Goal: Task Accomplishment & Management: Manage account settings

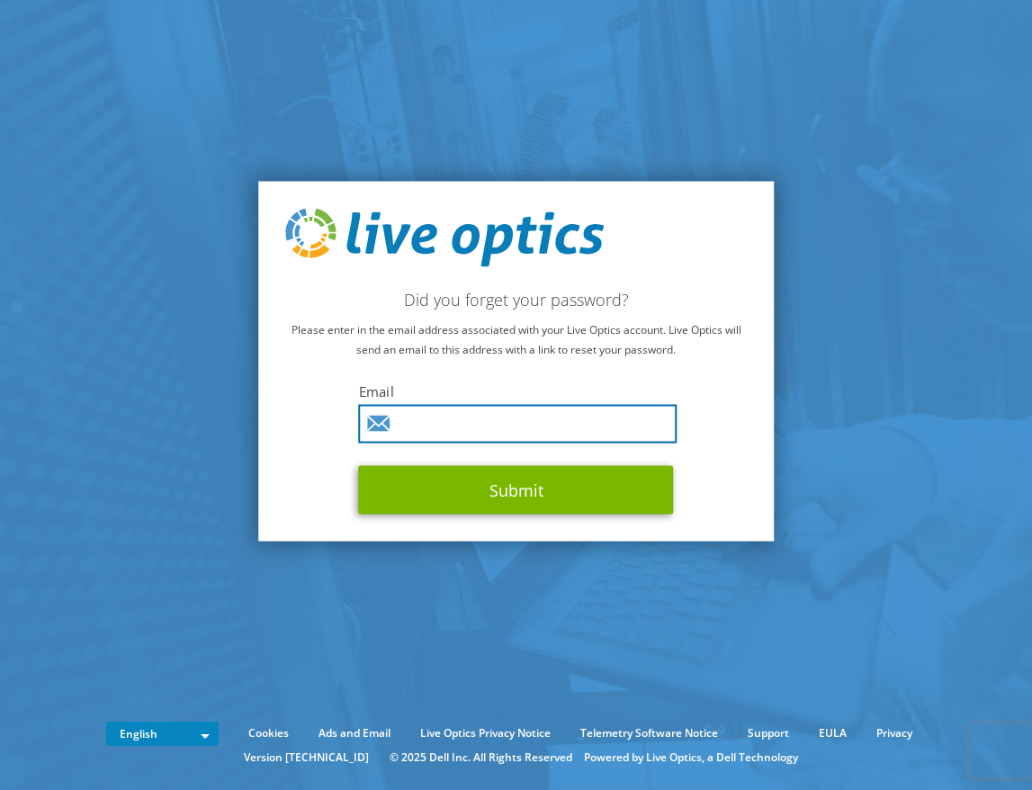
click at [434, 423] on input "text" at bounding box center [518, 424] width 318 height 39
type input "russell.deflavia@unisys.com"
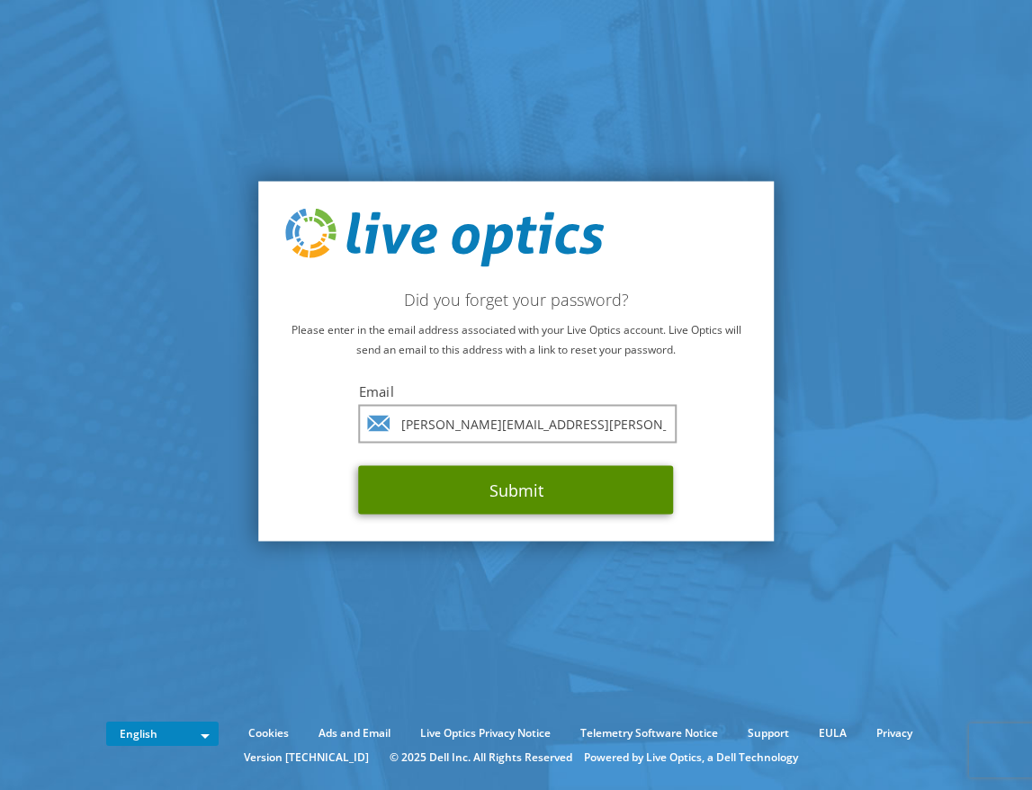
click at [546, 502] on button "Submit" at bounding box center [516, 490] width 315 height 49
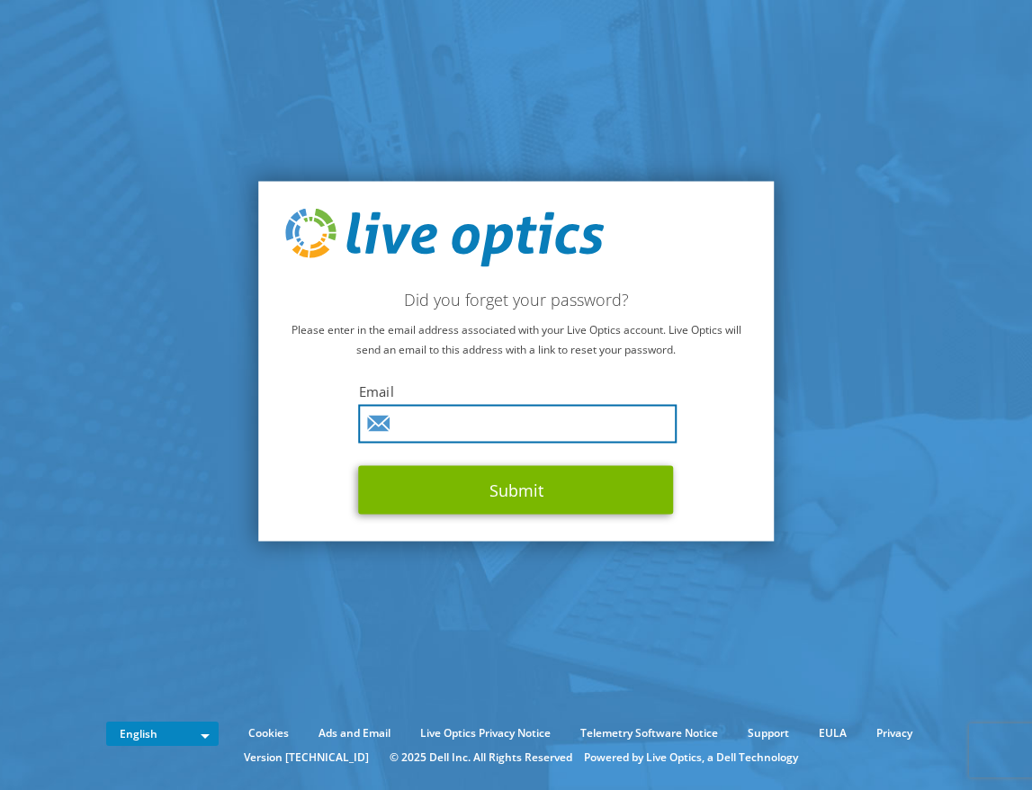
click at [474, 432] on input "text" at bounding box center [518, 424] width 318 height 39
click at [825, 279] on section "Did you forget your password? Please enter in the email address associated with…" at bounding box center [516, 361] width 1032 height 722
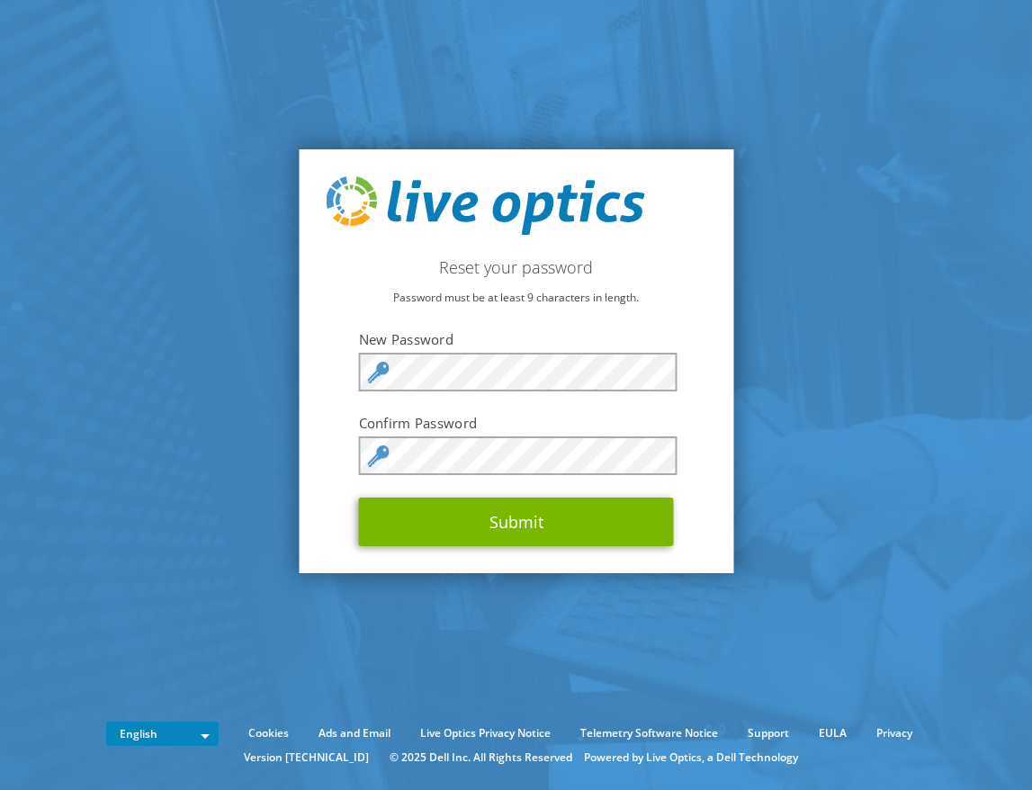
click at [407, 88] on section "Reset your password Password must be at least 9 characters in length. New Passw…" at bounding box center [516, 361] width 1032 height 722
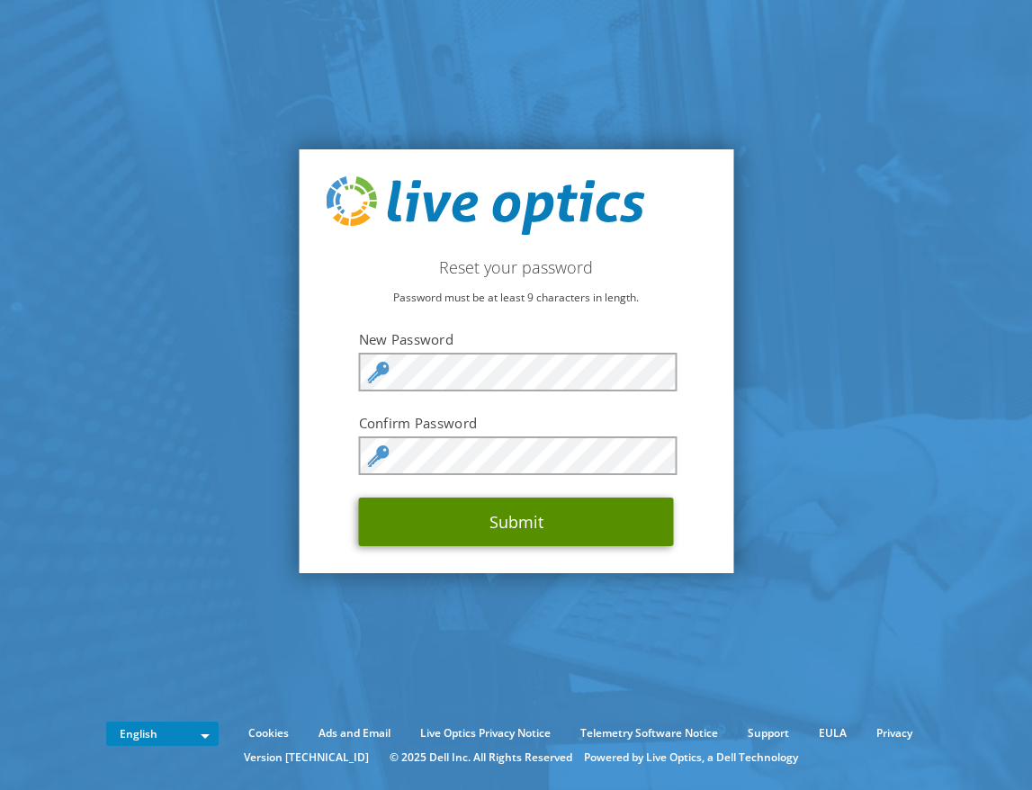
click at [555, 516] on button "Submit" at bounding box center [516, 521] width 315 height 49
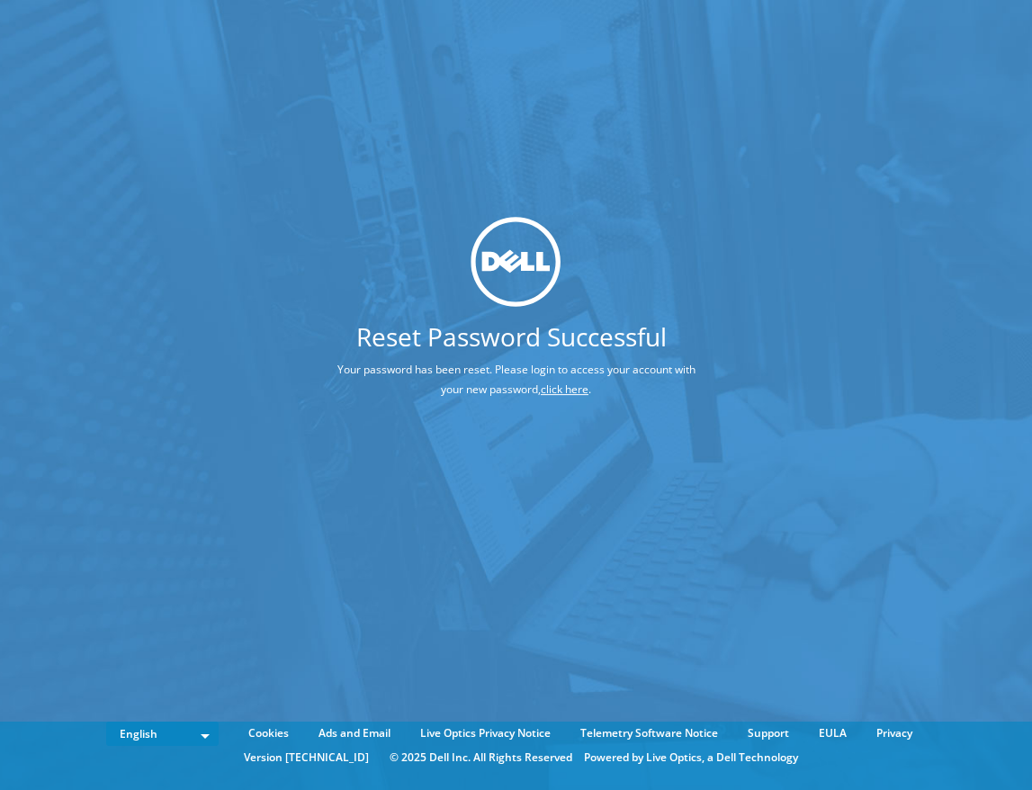
click at [575, 386] on link "click here" at bounding box center [565, 388] width 48 height 15
